Goal: Task Accomplishment & Management: Manage account settings

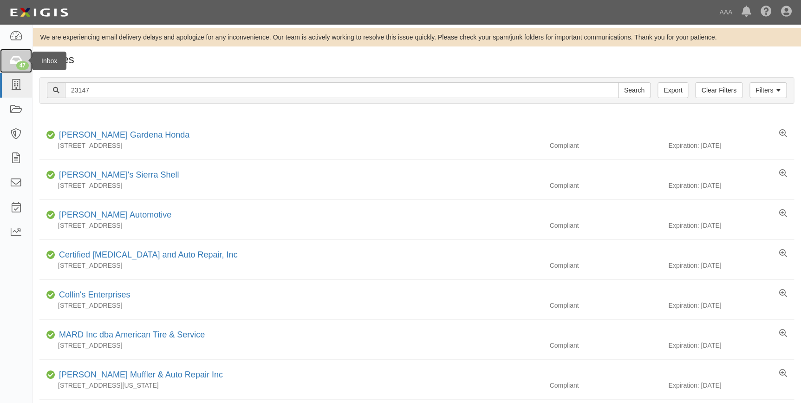
drag, startPoint x: 0, startPoint y: 0, endPoint x: 20, endPoint y: 66, distance: 68.9
click at [20, 66] on div "47" at bounding box center [22, 65] width 13 height 8
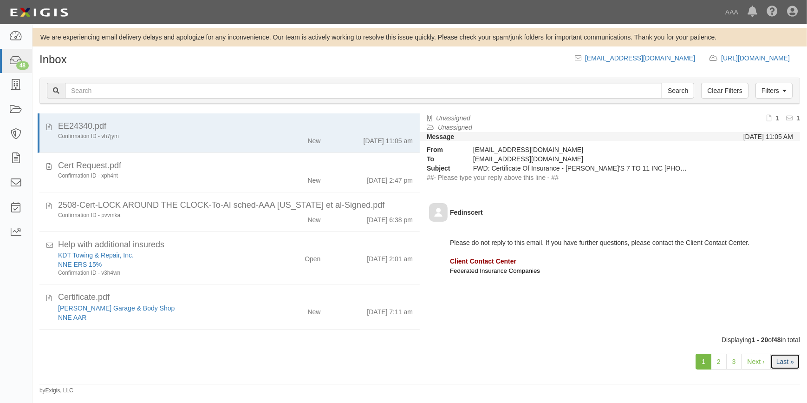
click at [778, 362] on link "Last »" at bounding box center [786, 362] width 30 height 16
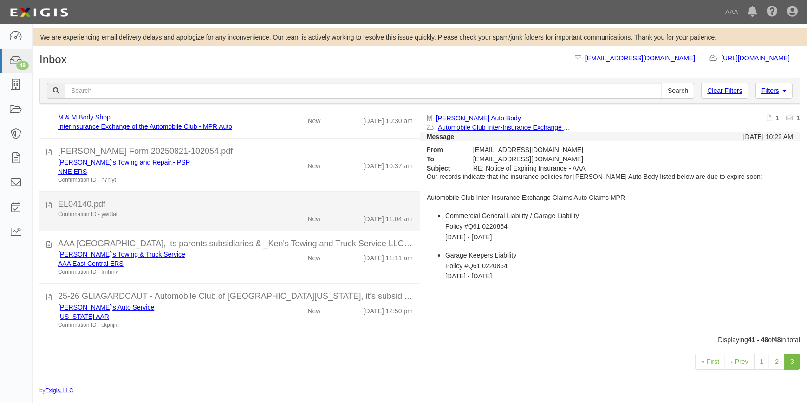
scroll to position [163, 0]
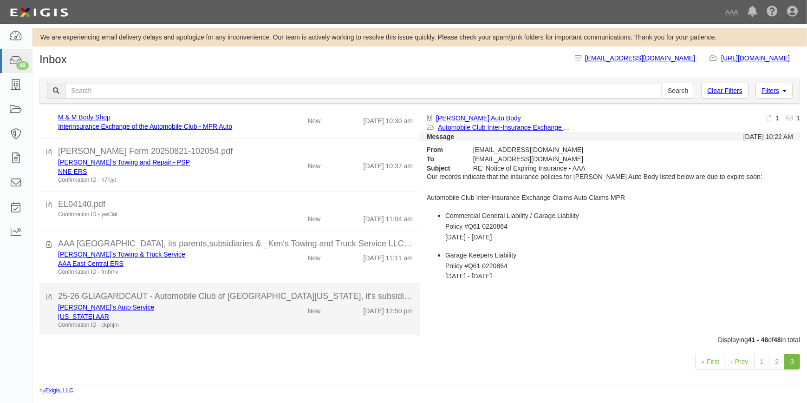
click at [153, 297] on div "25-26 GLIAGARDCAUT - Automobile Club of Southern California, it's subsidiaries …" at bounding box center [235, 296] width 355 height 12
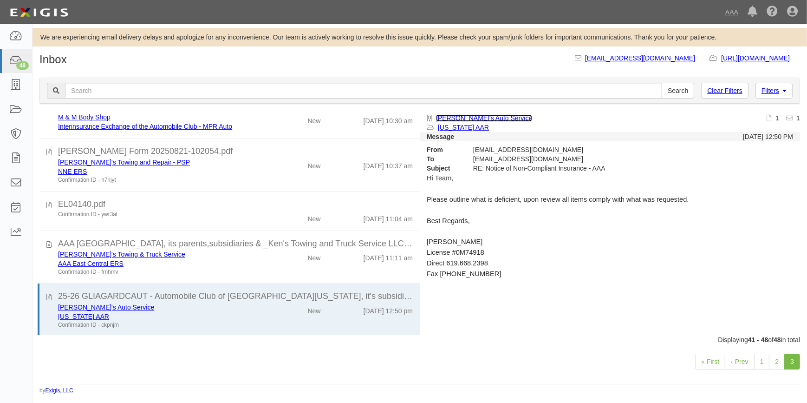
click at [459, 115] on link "[PERSON_NAME]'s Auto Service" at bounding box center [484, 117] width 96 height 7
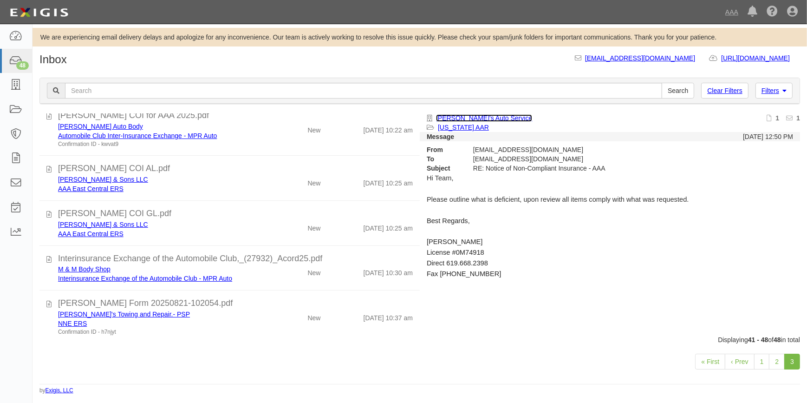
scroll to position [0, 0]
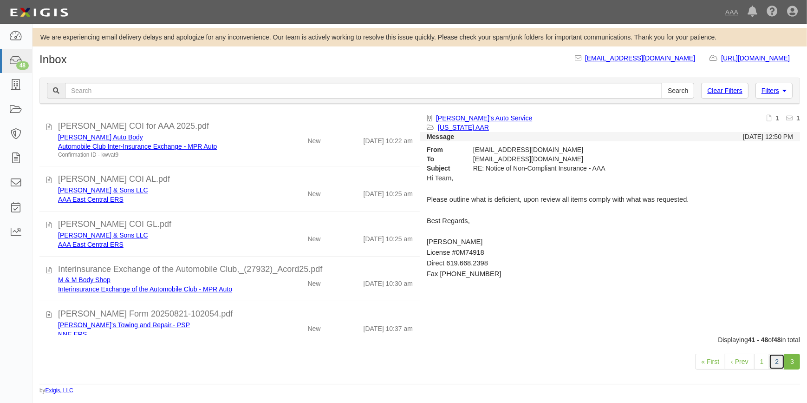
click at [773, 363] on link "2" at bounding box center [777, 362] width 16 height 16
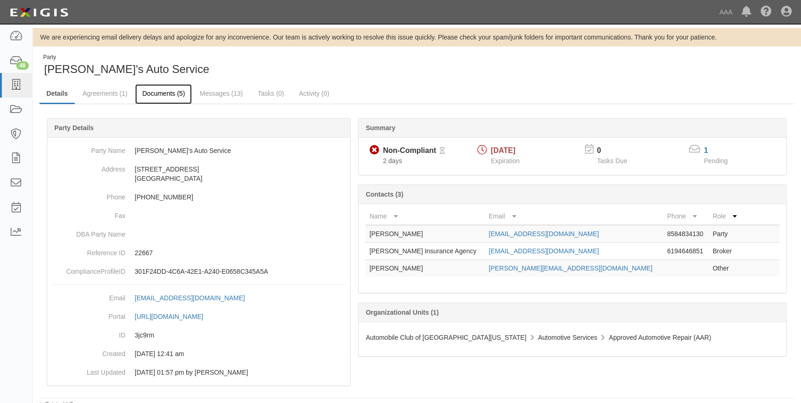
click at [172, 93] on link "Documents (5)" at bounding box center [163, 94] width 57 height 20
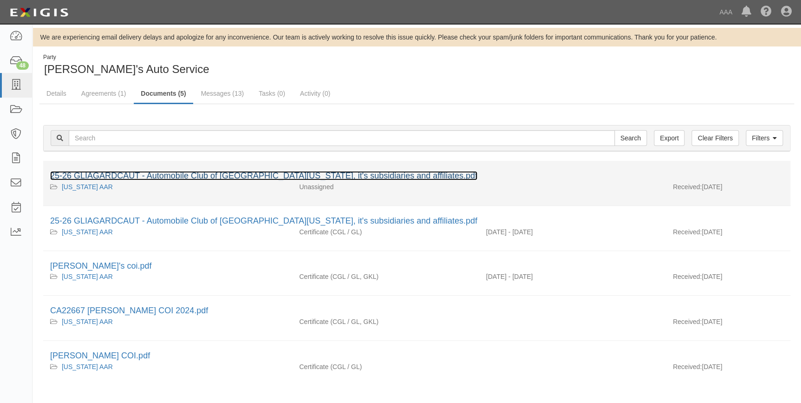
click at [193, 173] on link "25-26 GLIAGARDCAUT - Automobile Club of Southern California, it's subsidiaries …" at bounding box center [263, 175] width 427 height 9
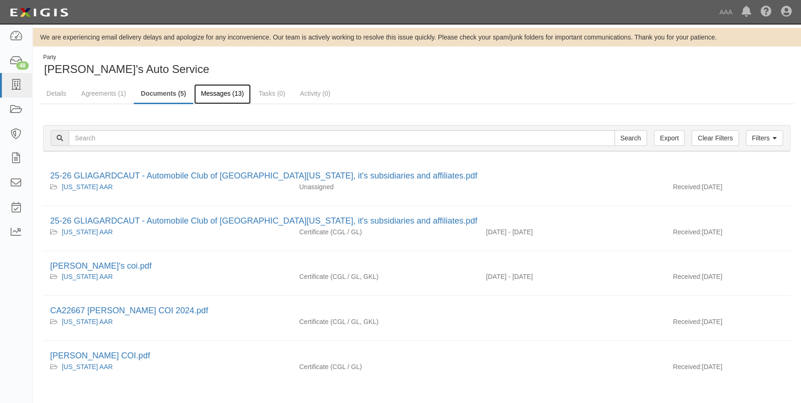
click at [209, 97] on link "Messages (13)" at bounding box center [222, 94] width 57 height 20
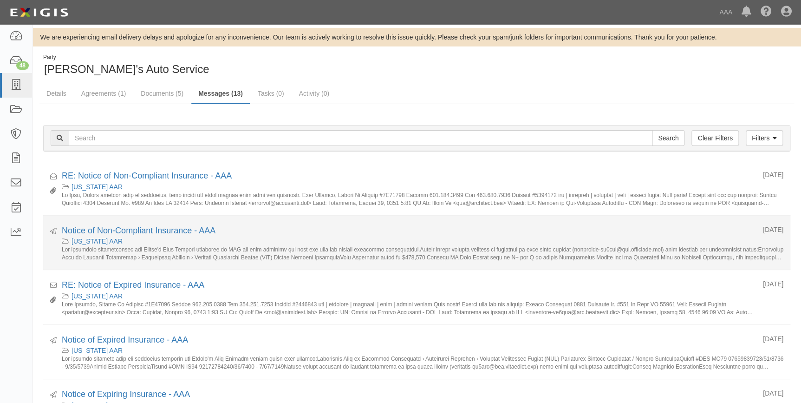
click at [144, 248] on small at bounding box center [423, 253] width 722 height 14
click at [124, 231] on link "Notice of Non-Compliant Insurance - AAA" at bounding box center [139, 230] width 154 height 9
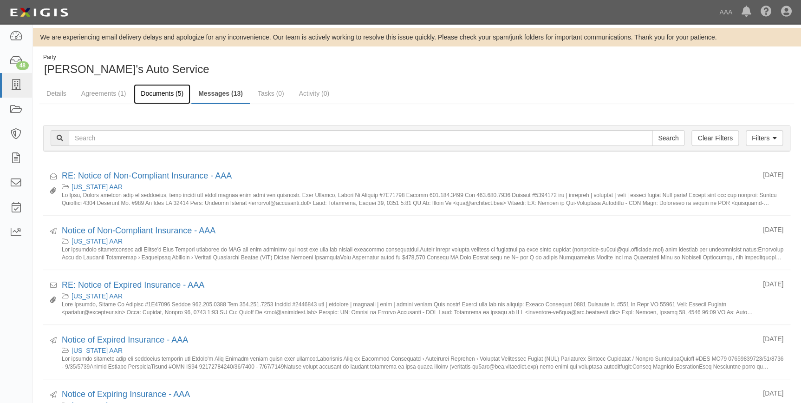
click at [160, 95] on link "Documents (5)" at bounding box center [162, 94] width 57 height 20
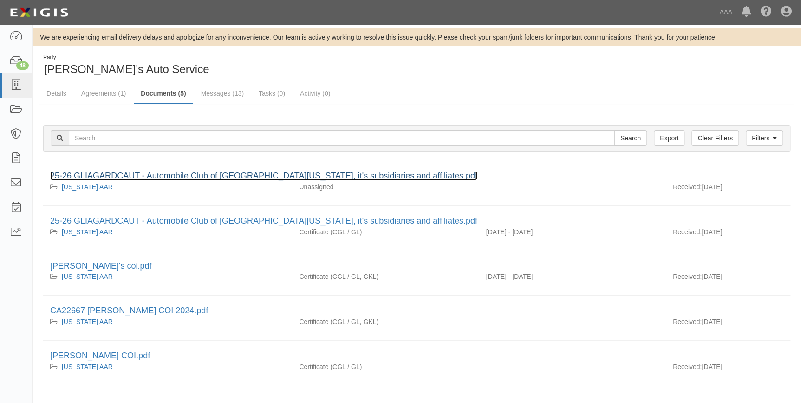
click at [174, 173] on link "25-26 GLIAGARDCAUT - Automobile Club of [GEOGRAPHIC_DATA][US_STATE], it's subsi…" at bounding box center [263, 175] width 427 height 9
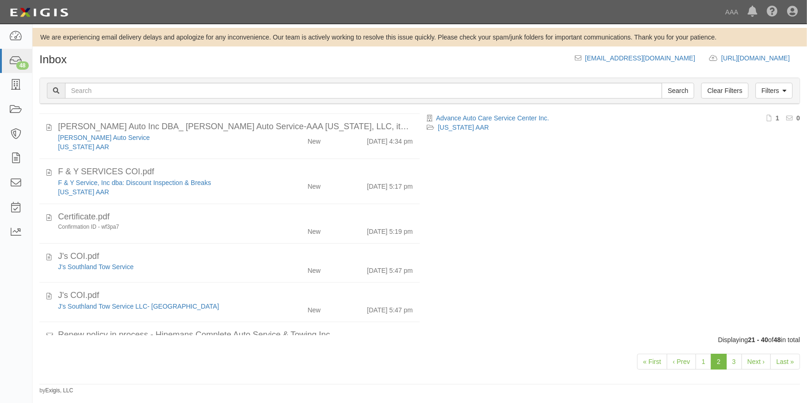
scroll to position [433, 0]
